Goal: Task Accomplishment & Management: Manage account settings

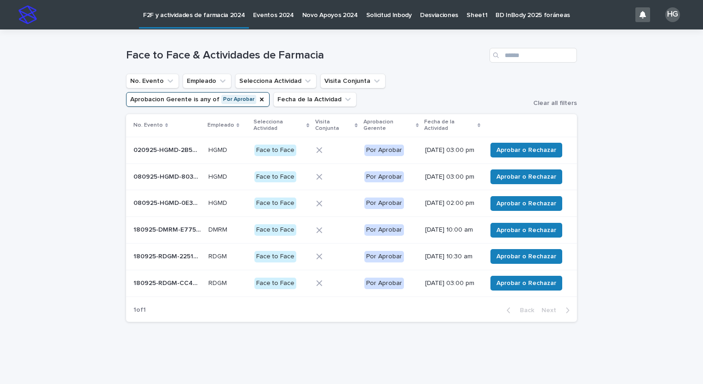
click at [76, 188] on div "Loading... Saving… Loading... Saving… Face to Face & Actividades de Farmacia No…" at bounding box center [351, 201] width 703 height 345
click at [506, 235] on span "Aprobar o Rechazar" at bounding box center [526, 229] width 60 height 9
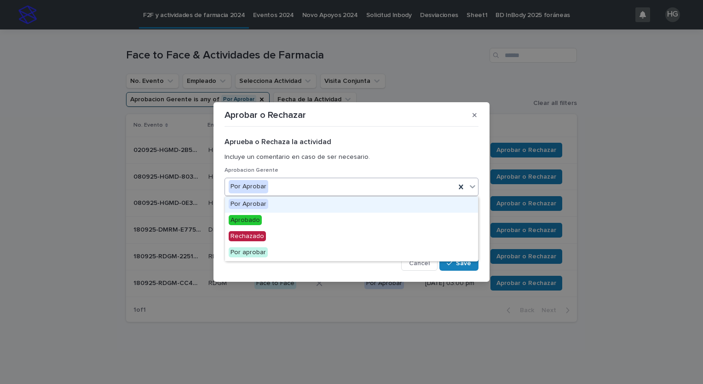
click at [360, 187] on div "Por Aprobar" at bounding box center [340, 186] width 230 height 15
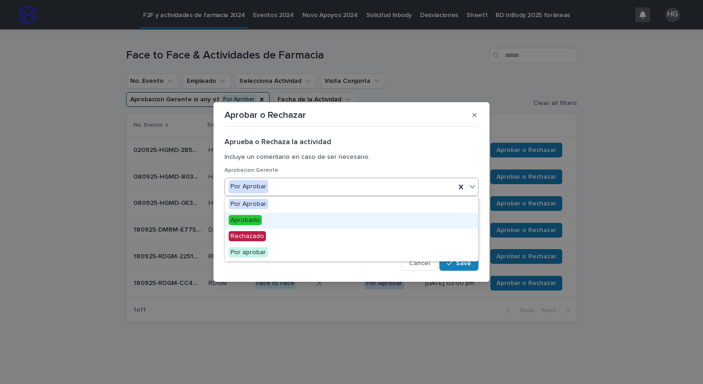
click at [339, 220] on div "Aprobado" at bounding box center [351, 221] width 253 height 16
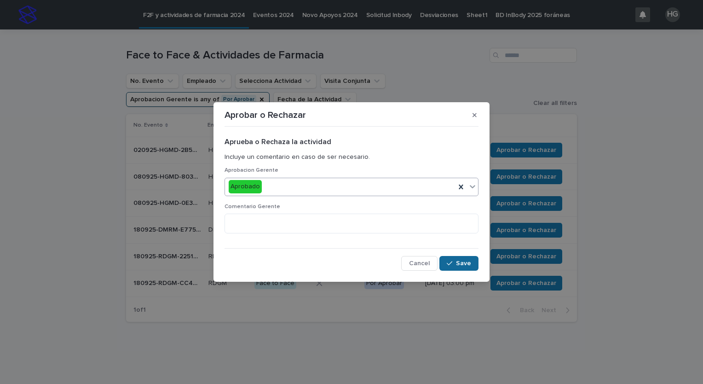
click at [459, 263] on span "Save" at bounding box center [463, 263] width 15 height 6
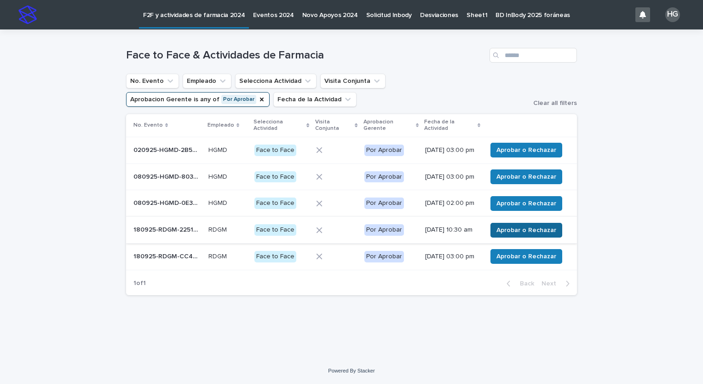
click at [520, 235] on span "Aprobar o Rechazar" at bounding box center [526, 229] width 60 height 9
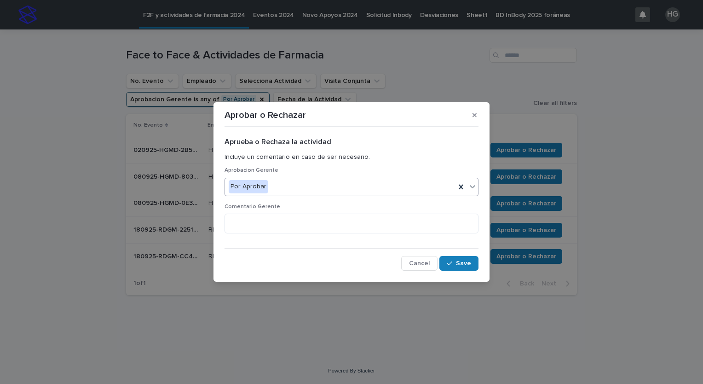
click at [334, 190] on div "Por Aprobar" at bounding box center [340, 186] width 230 height 15
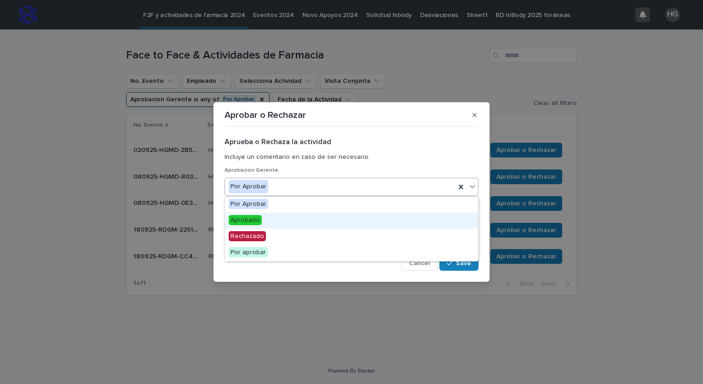
click at [312, 217] on div "Aprobado" at bounding box center [351, 221] width 253 height 16
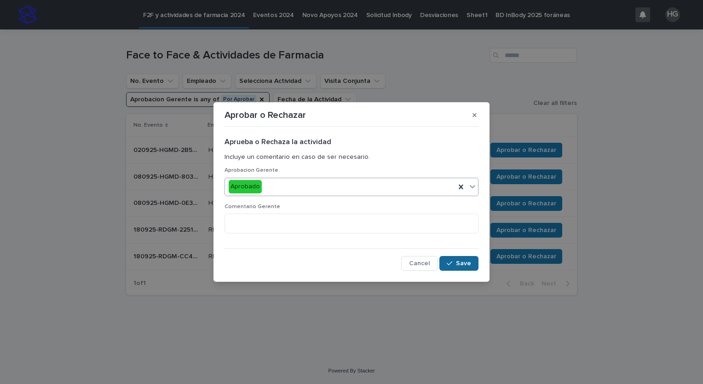
click at [454, 266] on button "Save" at bounding box center [458, 263] width 39 height 15
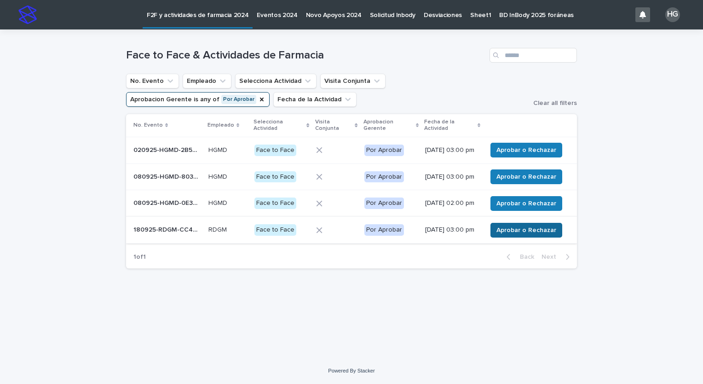
click at [532, 235] on span "Aprobar o Rechazar" at bounding box center [526, 229] width 60 height 9
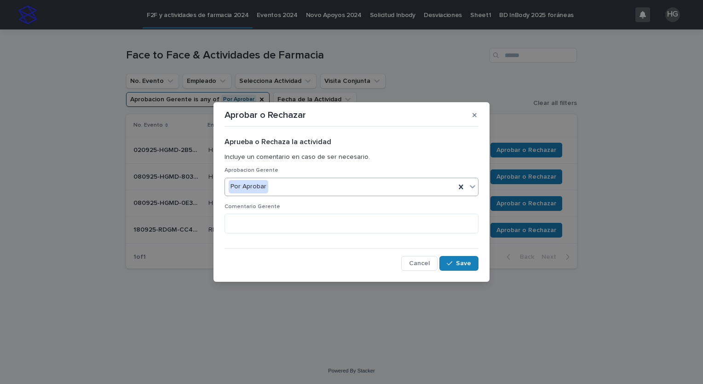
click at [366, 181] on div "Por Aprobar" at bounding box center [340, 186] width 230 height 15
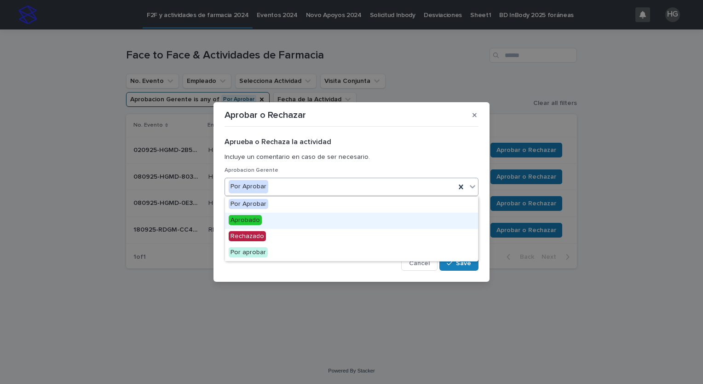
click at [344, 224] on div "Aprobado" at bounding box center [351, 221] width 253 height 16
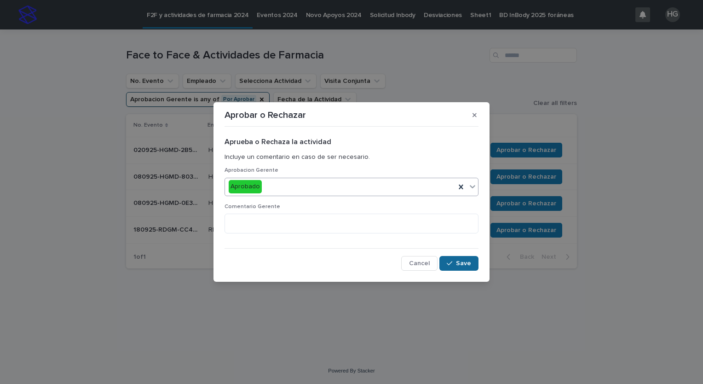
click at [460, 268] on button "Save" at bounding box center [458, 263] width 39 height 15
